Goal: Find specific page/section: Find specific page/section

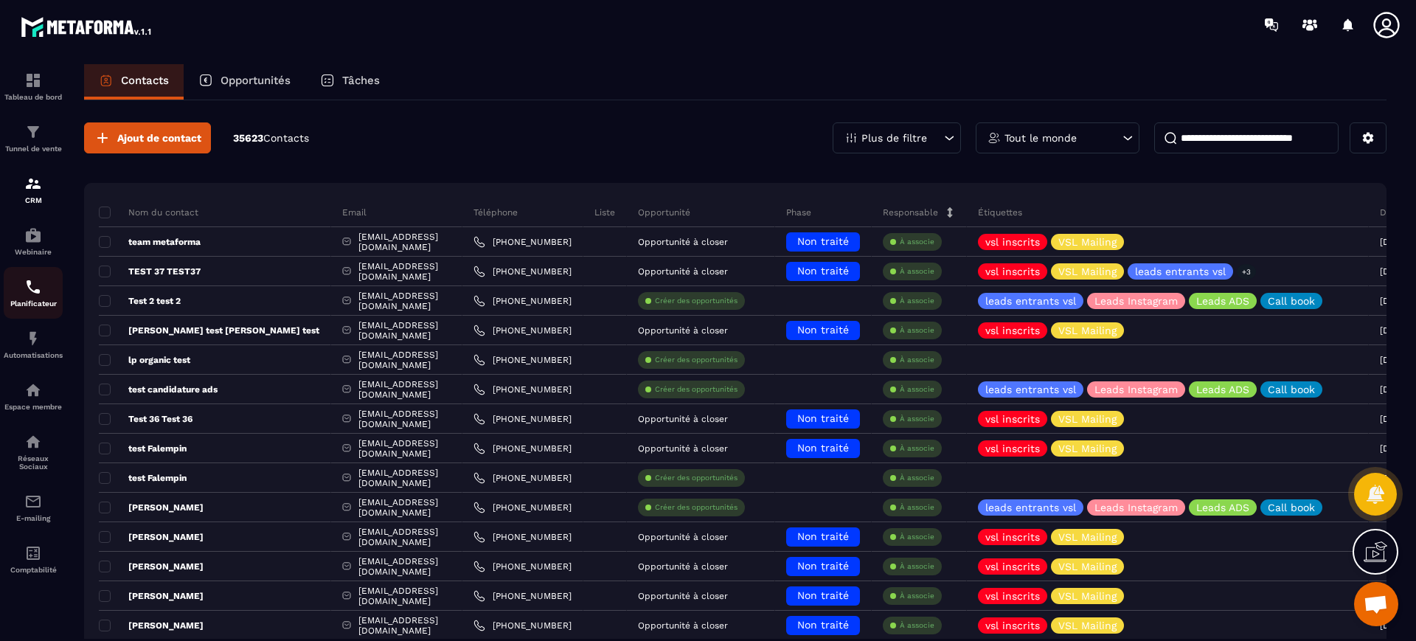
click at [29, 290] on img at bounding box center [33, 287] width 18 height 18
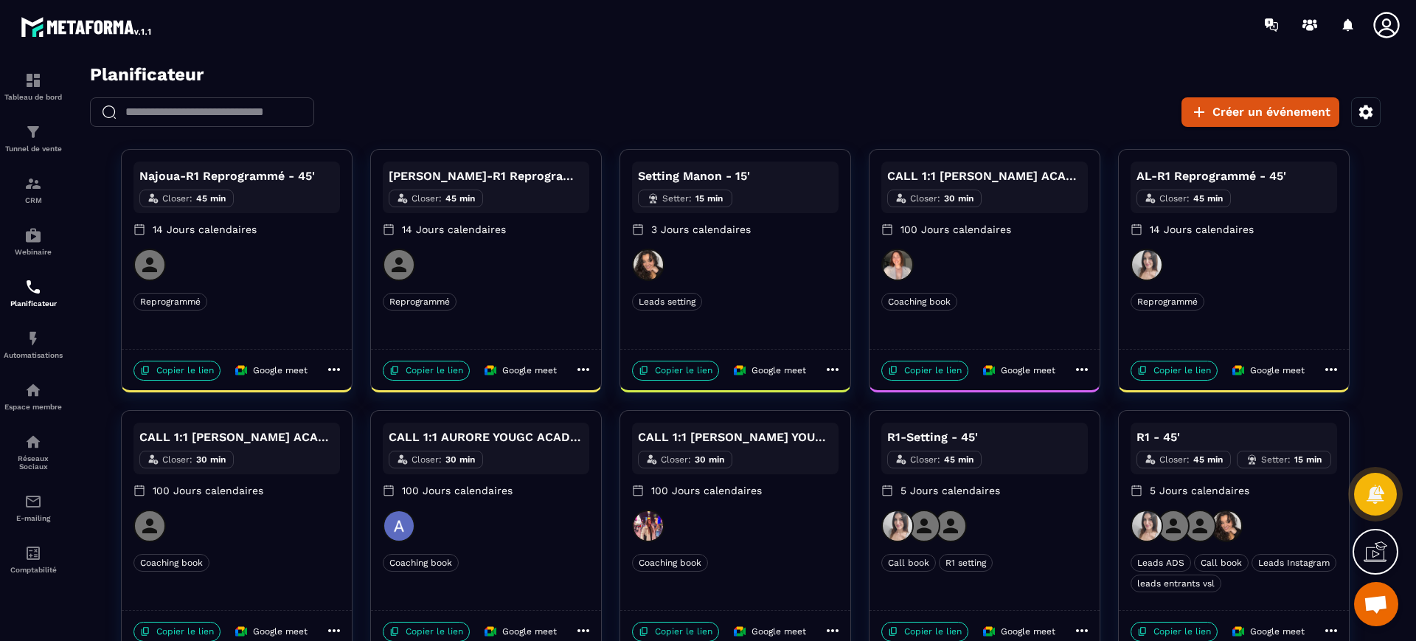
click at [1382, 322] on div "Najoua-R1 Reprogrammé - 45' Closer : 45 min 14 Jours calendaires Reprogrammé Re…" at bounding box center [734, 401] width 1331 height 504
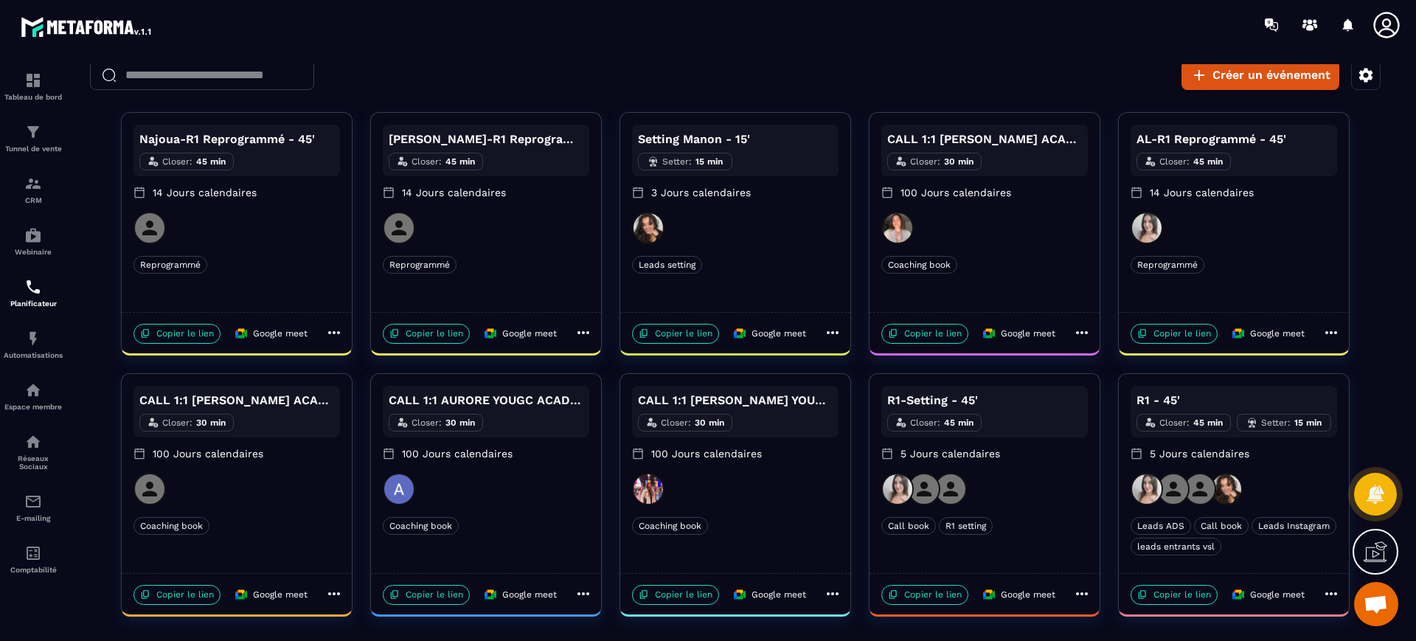
scroll to position [38, 0]
click at [1283, 480] on div at bounding box center [1233, 488] width 206 height 32
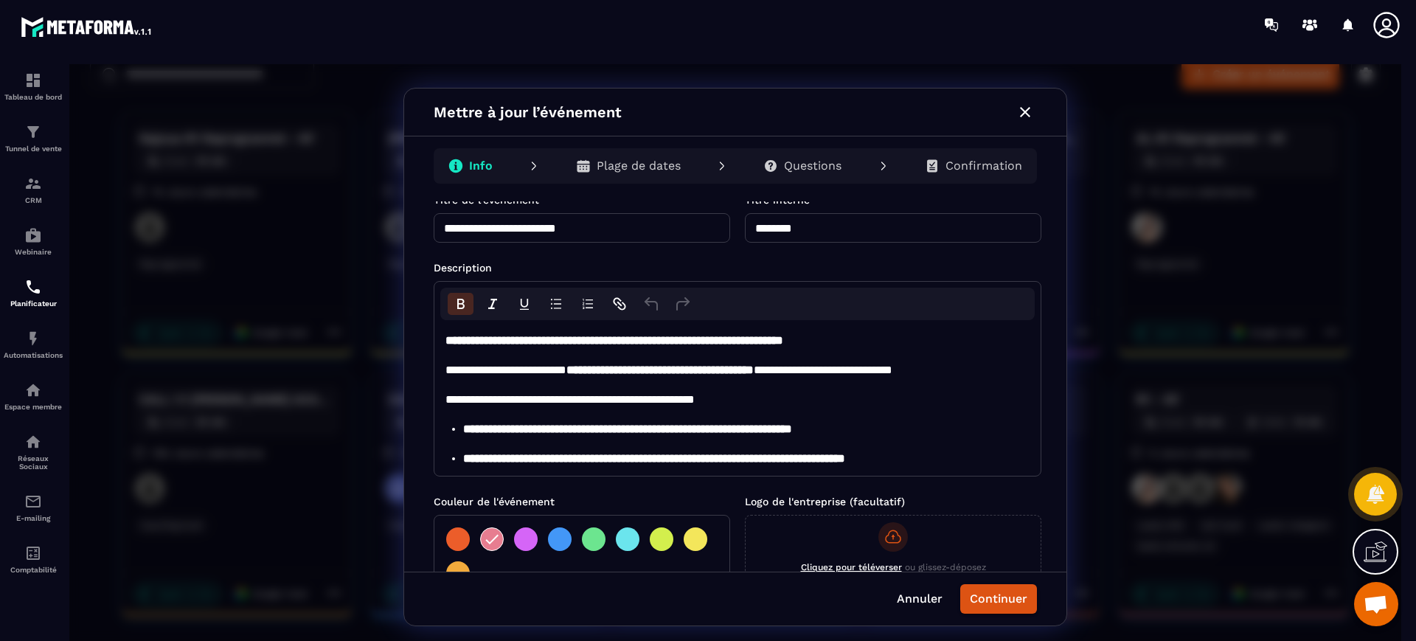
scroll to position [0, 0]
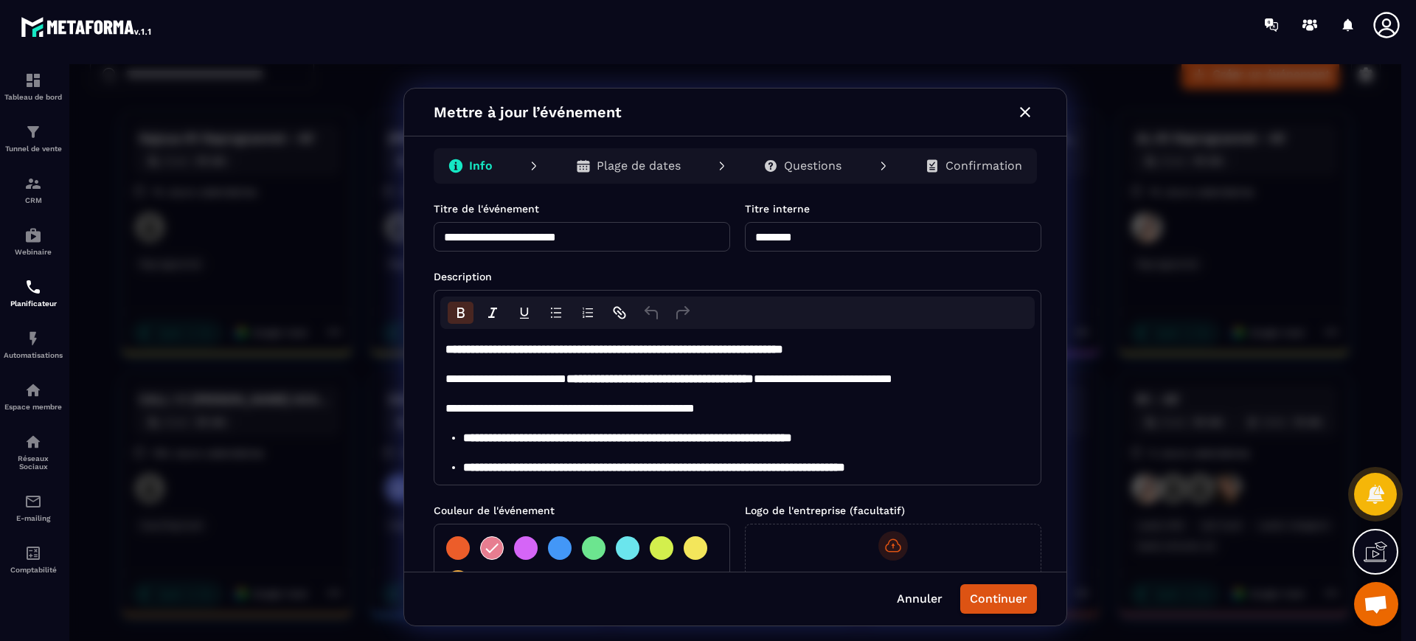
click at [810, 166] on p "Questions" at bounding box center [813, 166] width 58 height 15
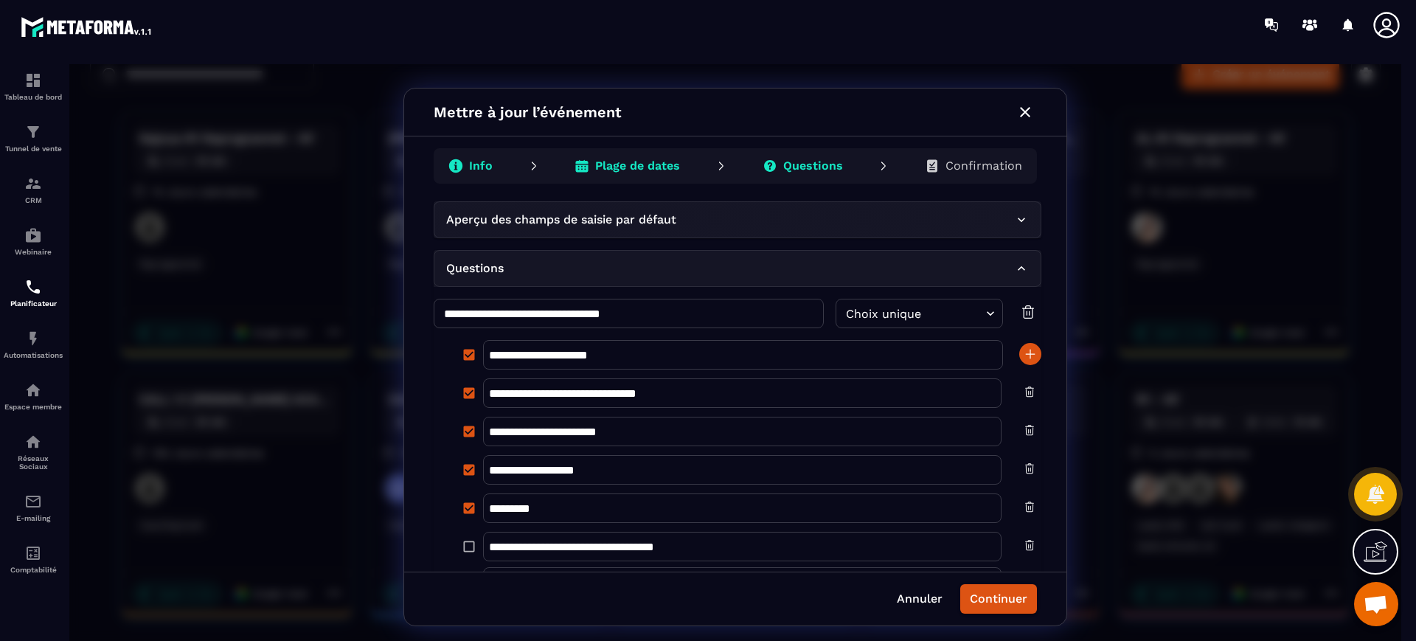
click at [1023, 114] on icon "button" at bounding box center [1025, 112] width 10 height 10
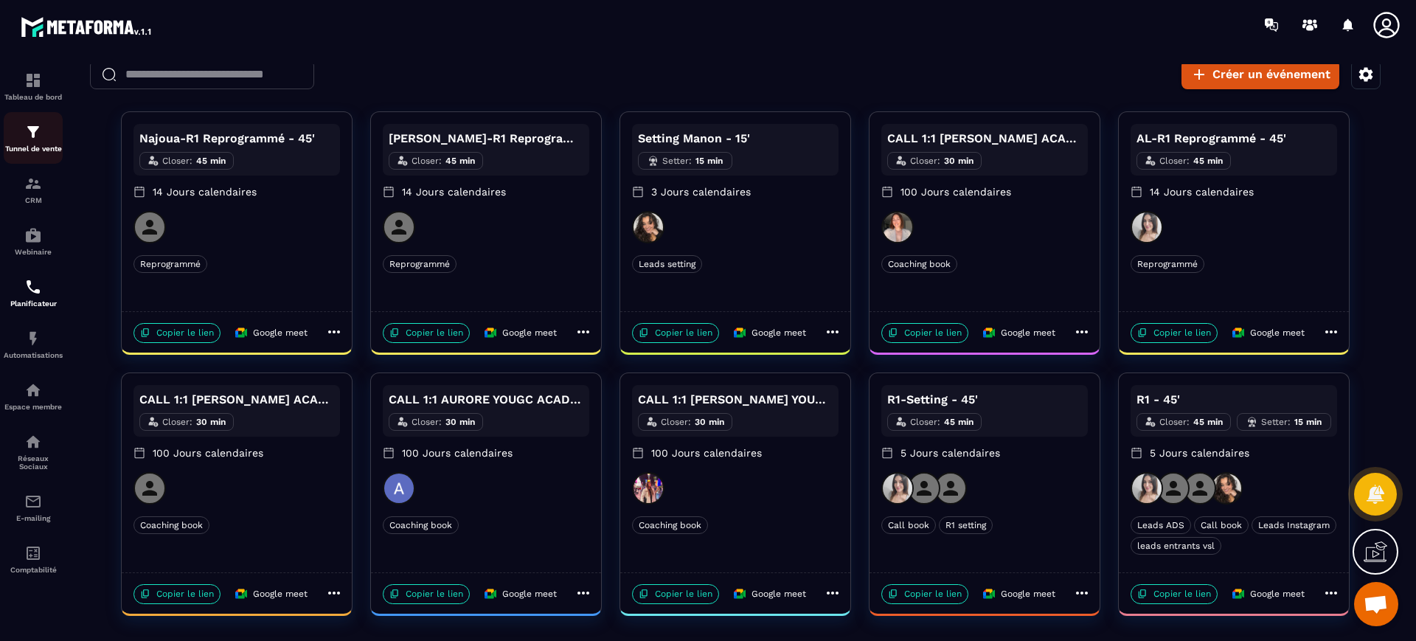
click at [18, 117] on link "Tunnel de vente" at bounding box center [33, 138] width 59 height 52
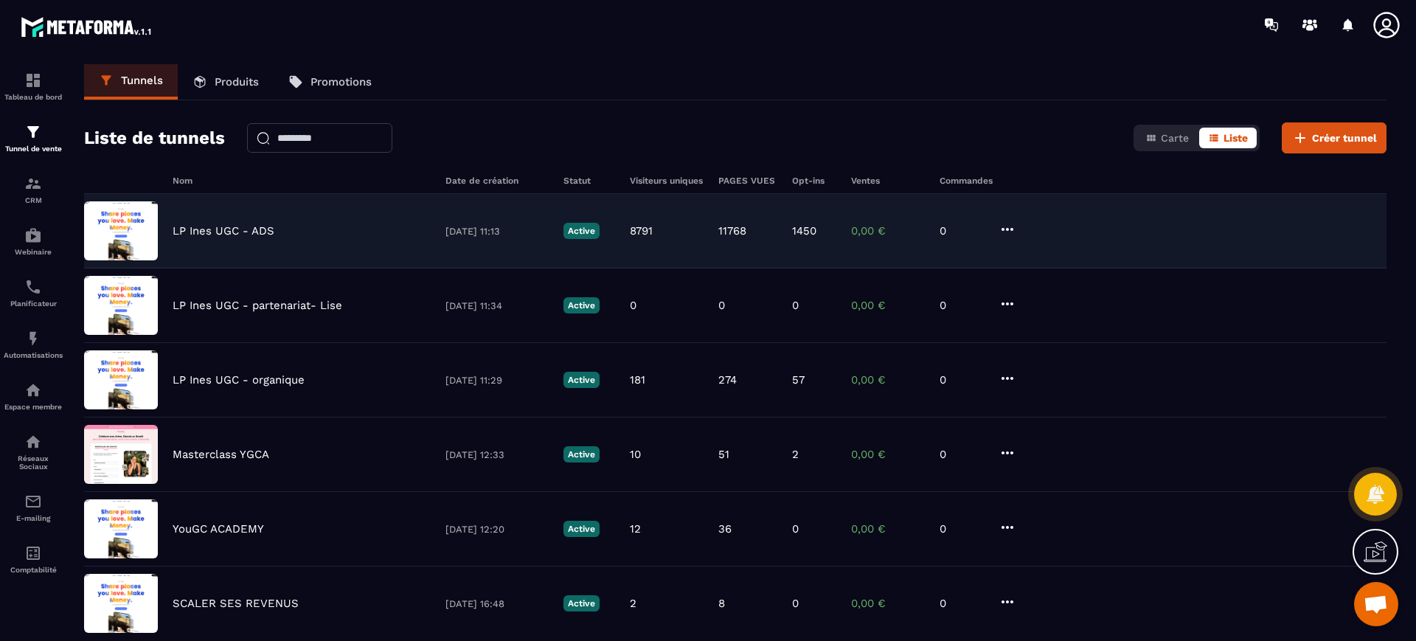
click at [265, 234] on p "LP Ines UGC - ADS" at bounding box center [224, 230] width 102 height 13
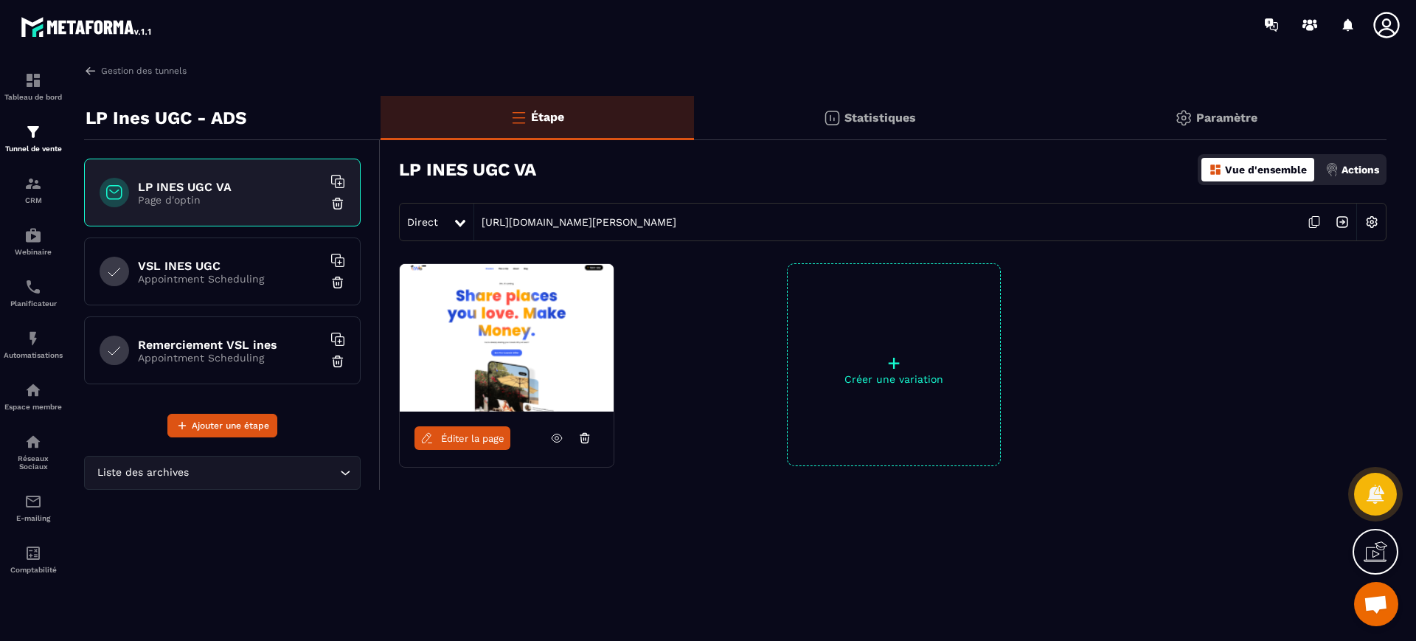
click at [470, 439] on span "Éditer la page" at bounding box center [472, 438] width 63 height 11
